Goal: Information Seeking & Learning: Learn about a topic

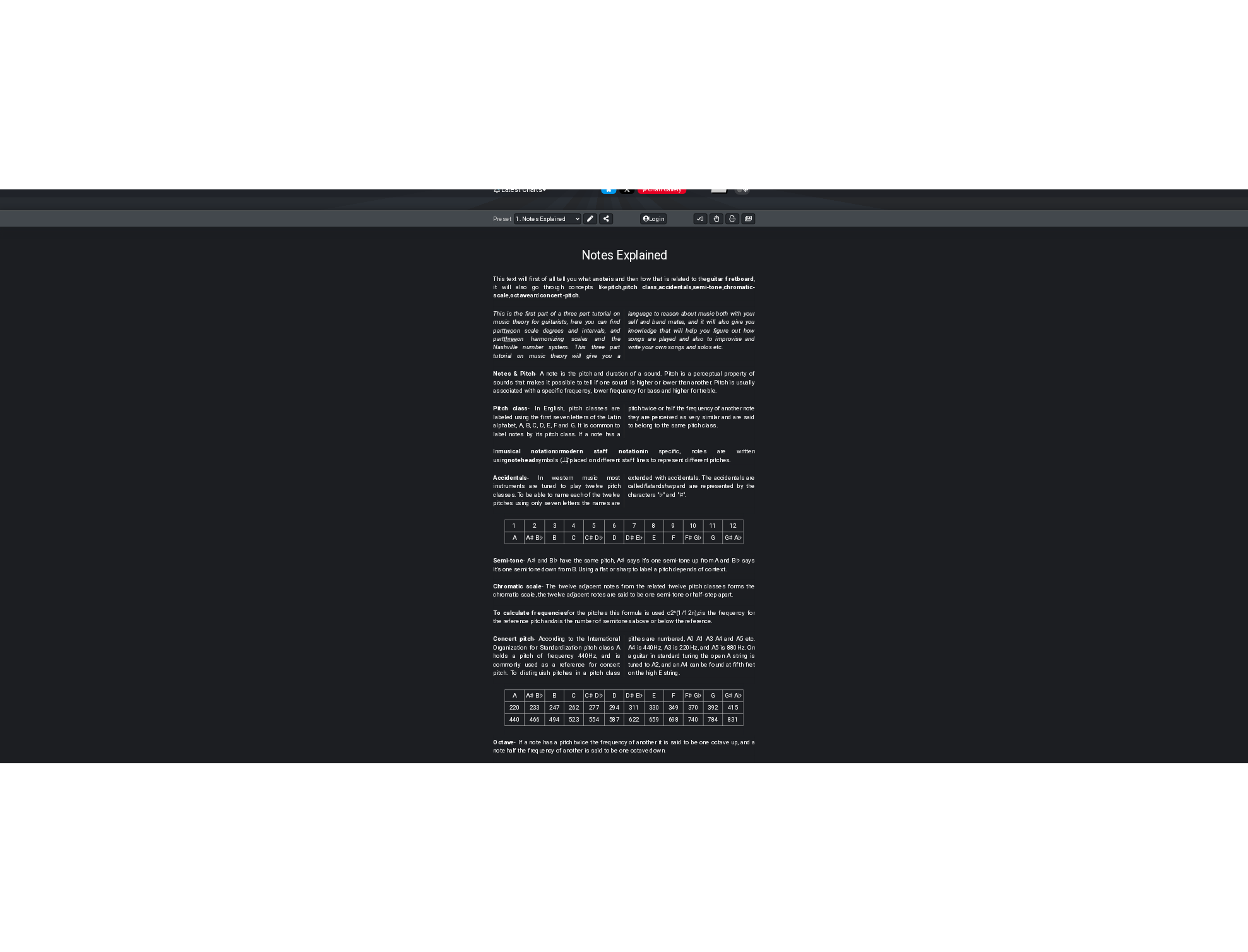
scroll to position [128, 0]
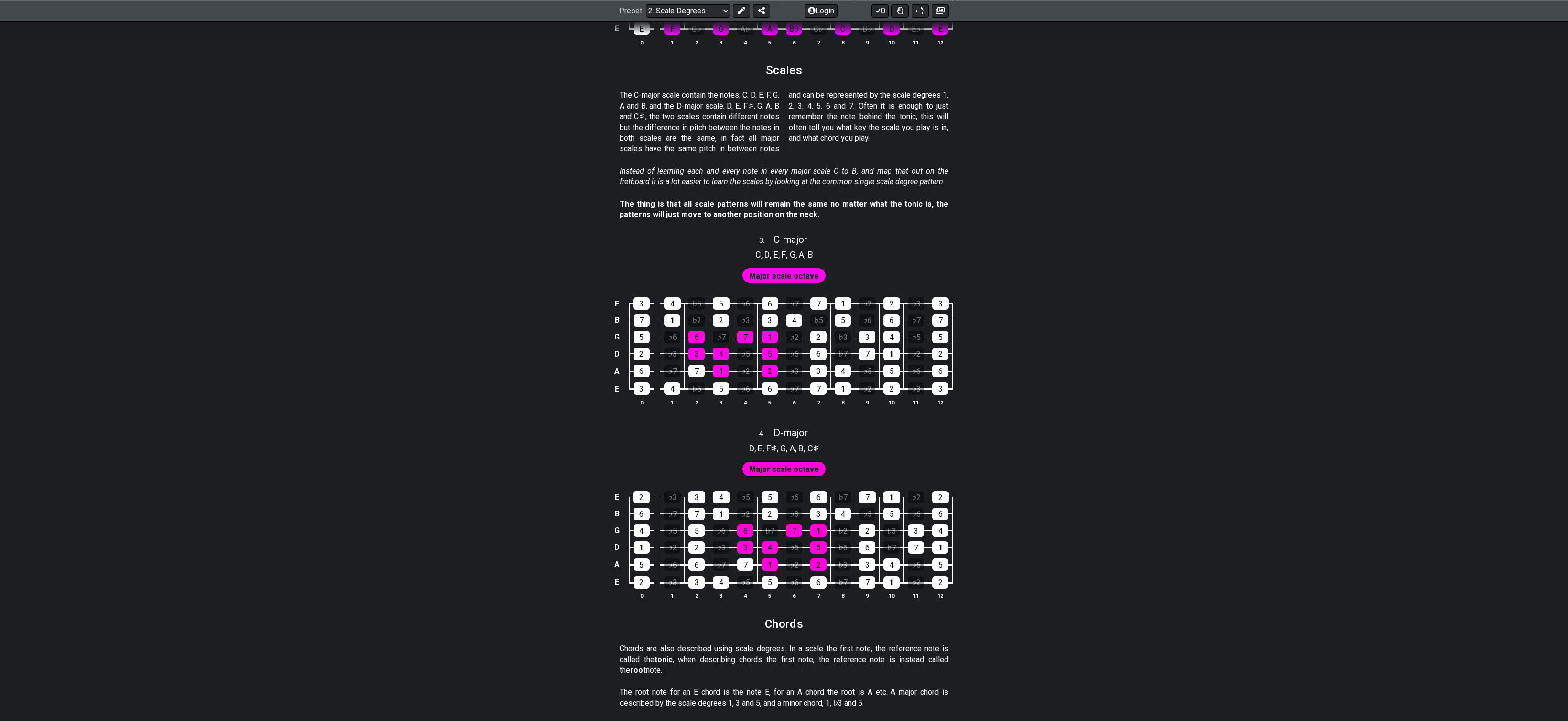
scroll to position [984, 0]
click at [772, 335] on div "1" at bounding box center [770, 337] width 16 height 13
click at [765, 337] on div "1" at bounding box center [770, 337] width 16 height 13
click at [763, 335] on div "1" at bounding box center [770, 337] width 16 height 13
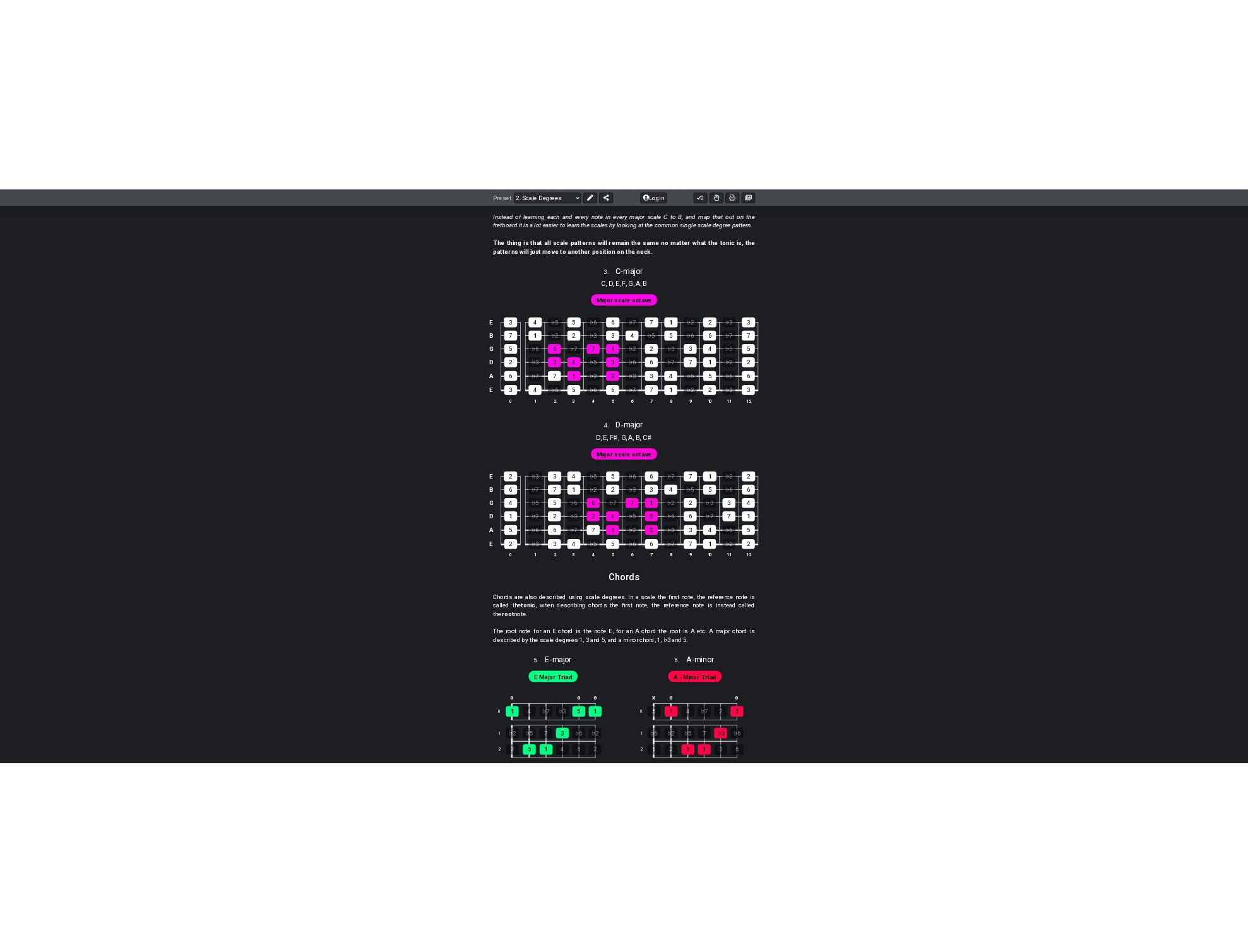
scroll to position [1482, 0]
